Goal: Information Seeking & Learning: Learn about a topic

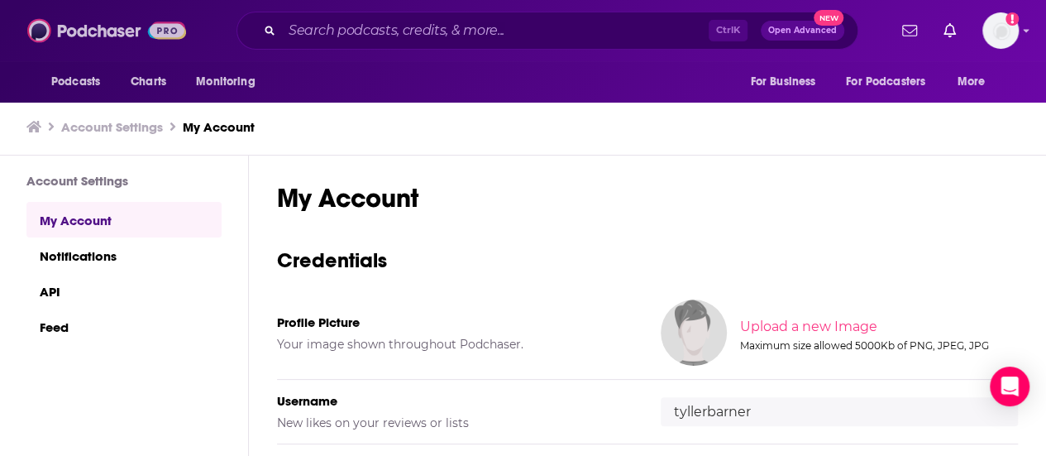
click at [105, 24] on img at bounding box center [106, 30] width 159 height 31
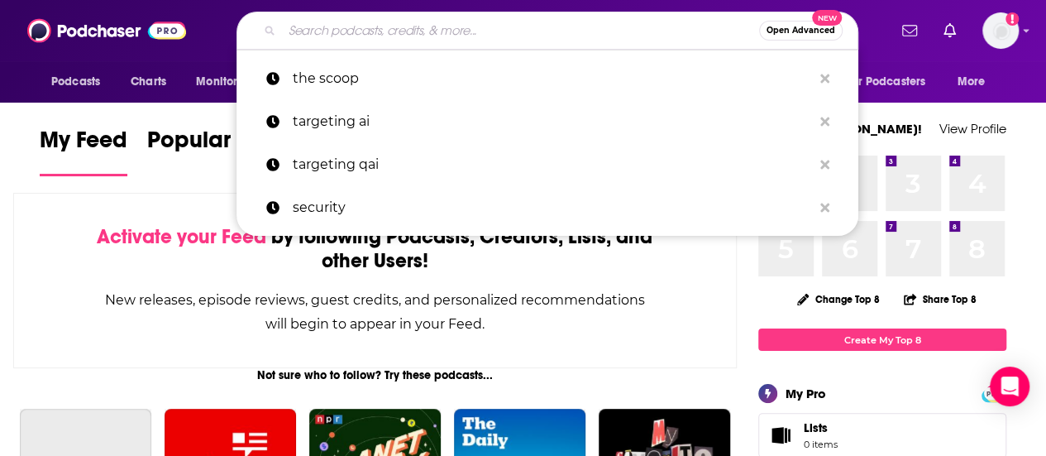
click at [402, 26] on input "Search podcasts, credits, & more..." at bounding box center [520, 30] width 477 height 26
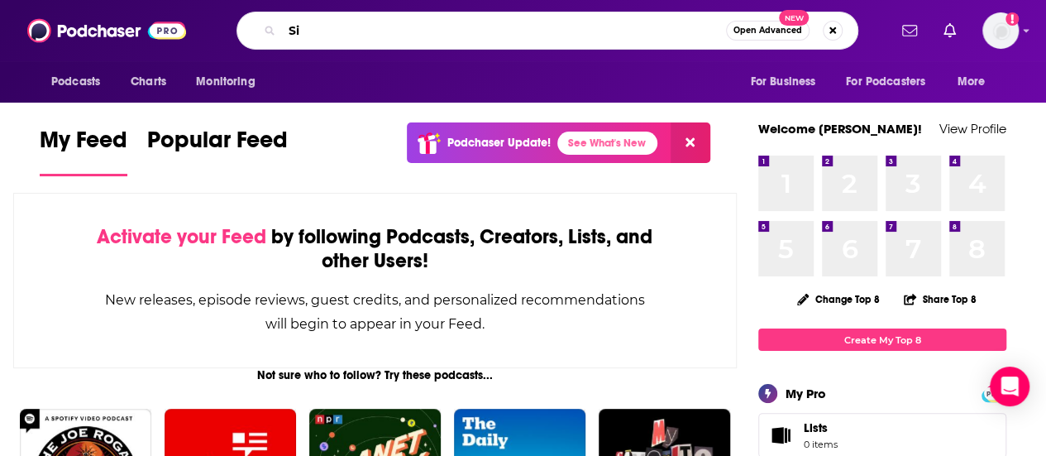
type input "S"
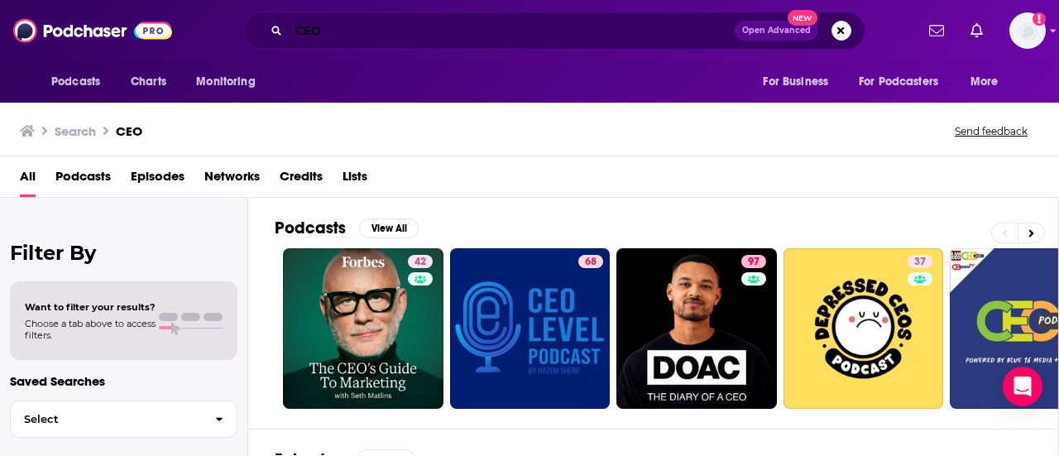
click at [363, 28] on input "CEO" at bounding box center [512, 30] width 446 height 26
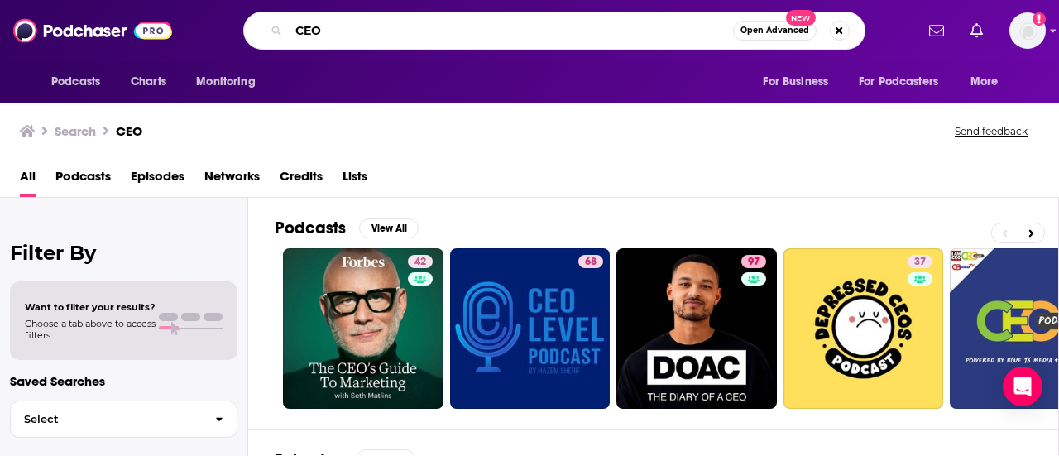
click at [363, 28] on input "CEO" at bounding box center [511, 30] width 444 height 26
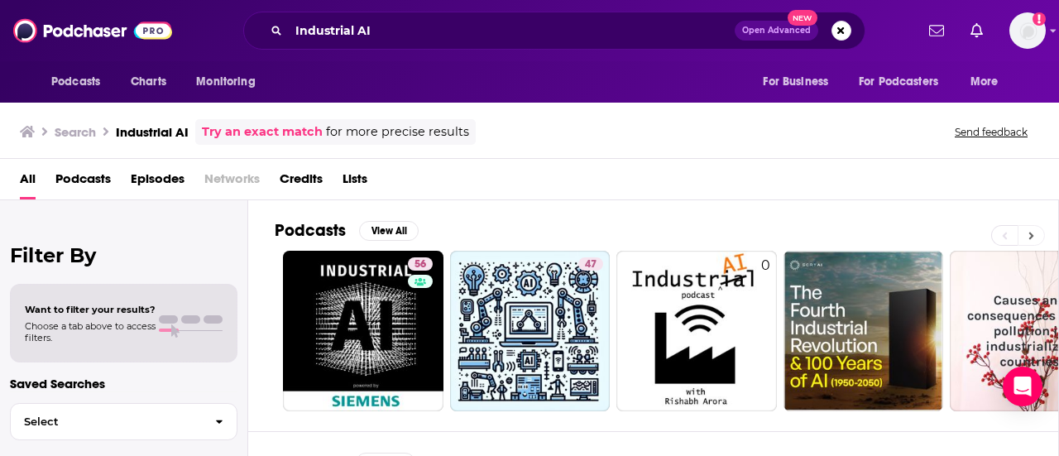
click at [1035, 232] on button at bounding box center [1030, 235] width 27 height 21
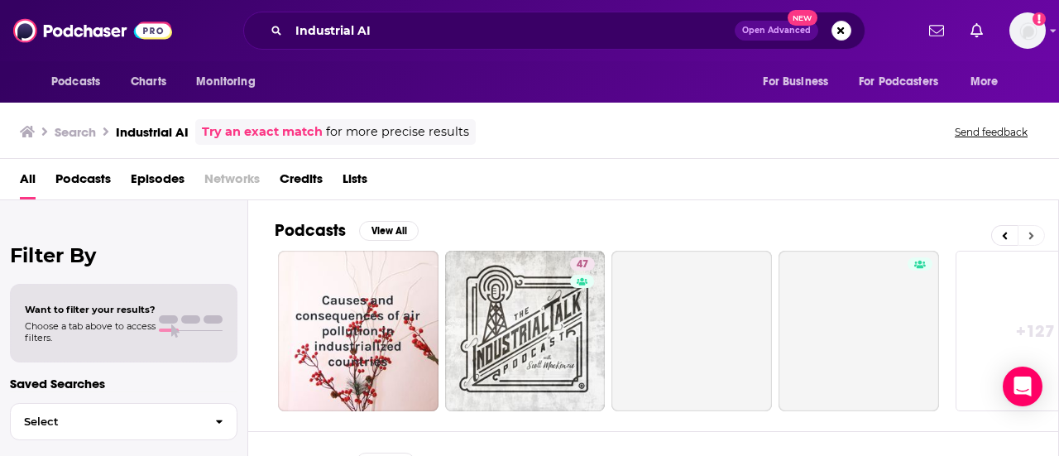
scroll to position [0, 734]
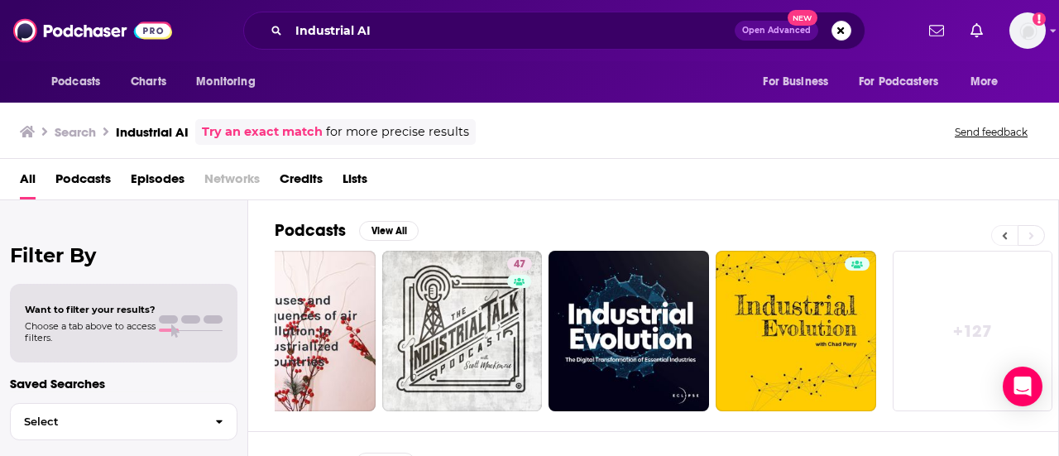
click at [1002, 232] on button at bounding box center [1004, 235] width 26 height 21
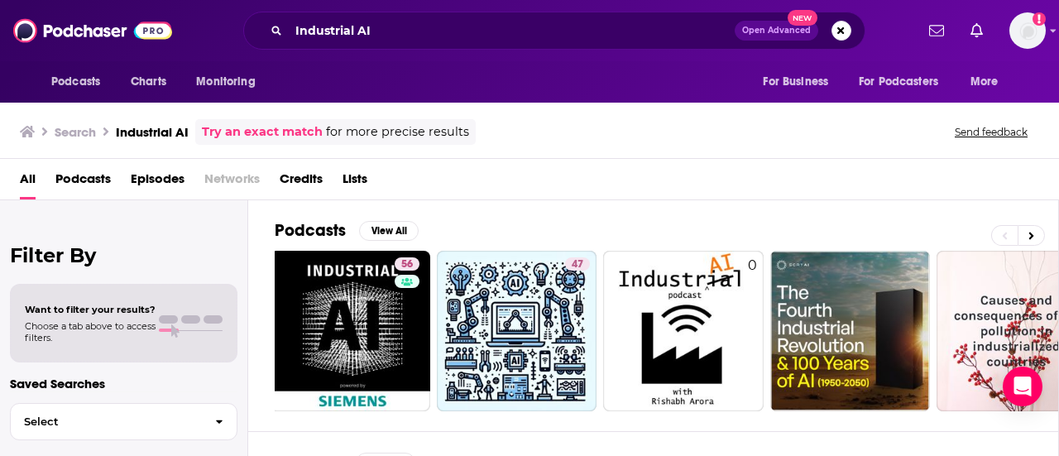
scroll to position [0, 0]
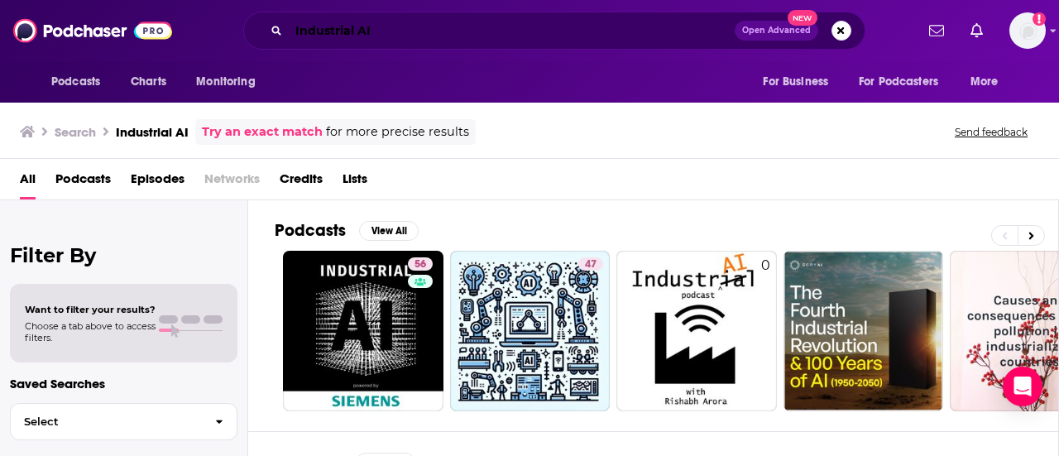
click at [412, 24] on input "Industrial AI" at bounding box center [512, 30] width 446 height 26
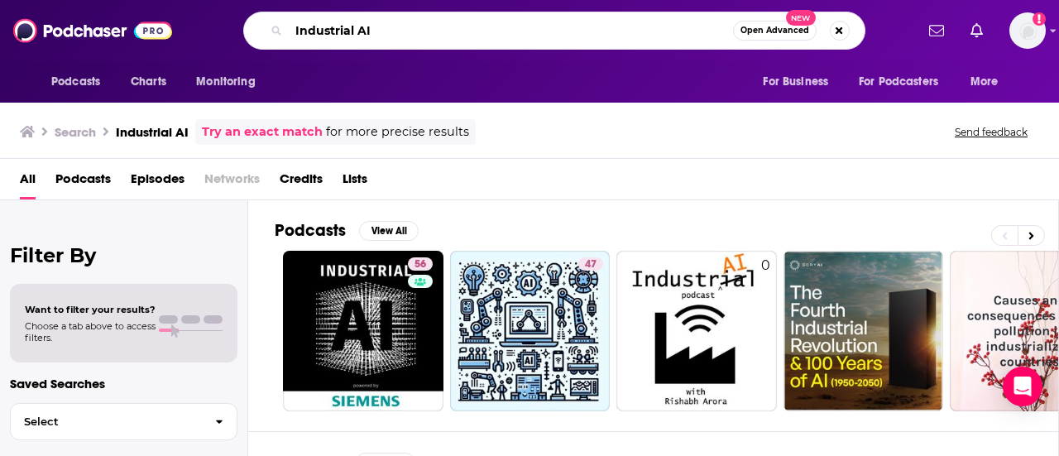
click at [412, 24] on input "Industrial AI" at bounding box center [511, 30] width 444 height 26
type input "A"
click at [412, 22] on input ""AI"" at bounding box center [511, 30] width 444 height 26
type input ""AI" "Manufacturing""
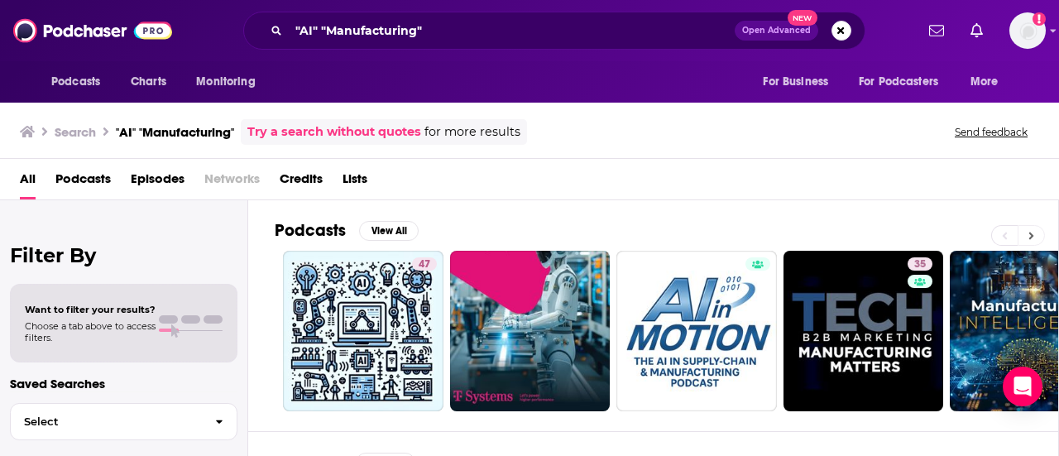
click at [1038, 227] on button at bounding box center [1030, 235] width 27 height 21
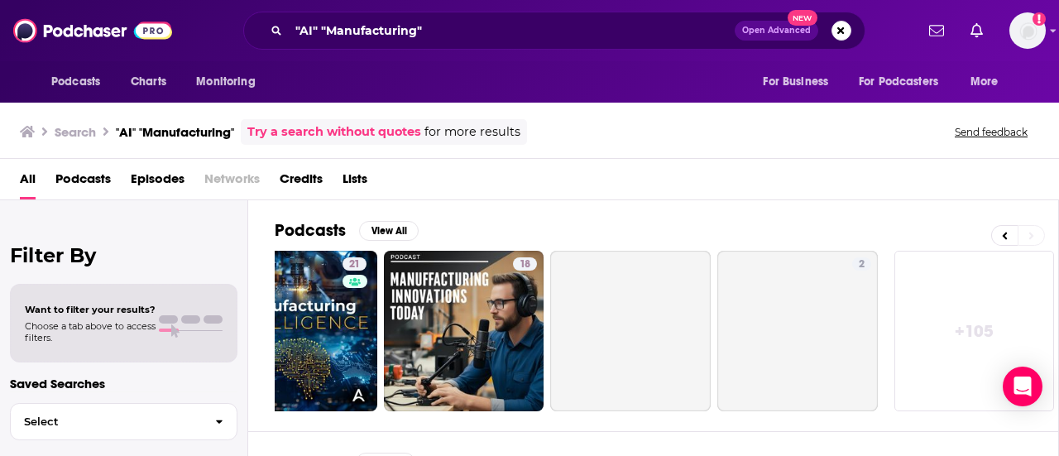
scroll to position [0, 734]
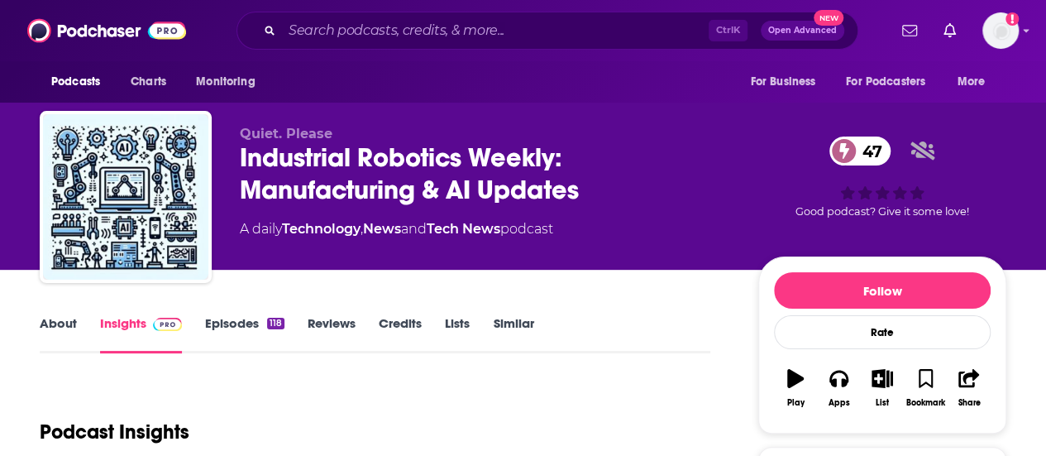
click at [236, 314] on div "About Insights Episodes 118 Reviews Credits Lists Similar" at bounding box center [375, 333] width 671 height 41
click at [221, 324] on link "Episodes 118" at bounding box center [244, 334] width 79 height 38
